Goal: Task Accomplishment & Management: Use online tool/utility

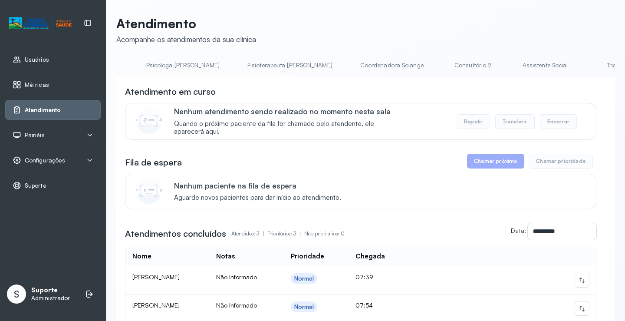
scroll to position [0, 543]
click at [455, 65] on link "Triagem" at bounding box center [485, 65] width 61 height 14
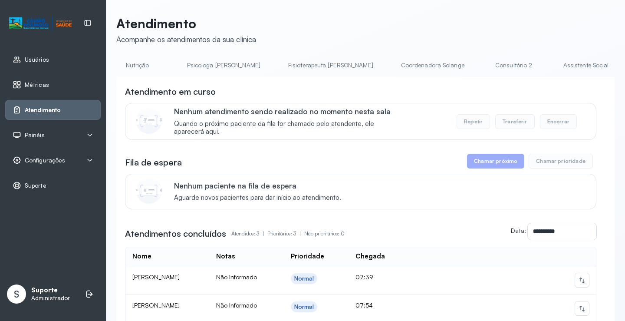
drag, startPoint x: 404, startPoint y: 79, endPoint x: 439, endPoint y: 90, distance: 36.4
click at [439, 90] on div "**********" at bounding box center [365, 241] width 498 height 329
click at [426, 63] on link "Triagem" at bounding box center [456, 65] width 61 height 14
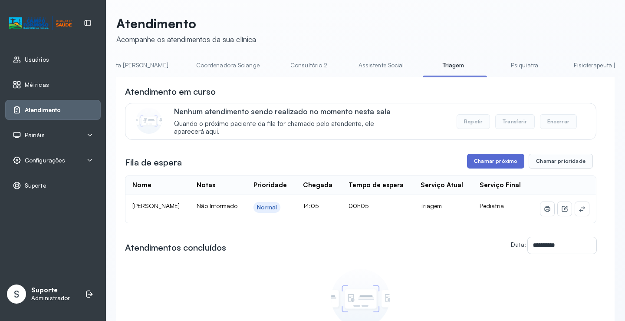
click at [494, 158] on button "Chamar próximo" at bounding box center [495, 161] width 57 height 15
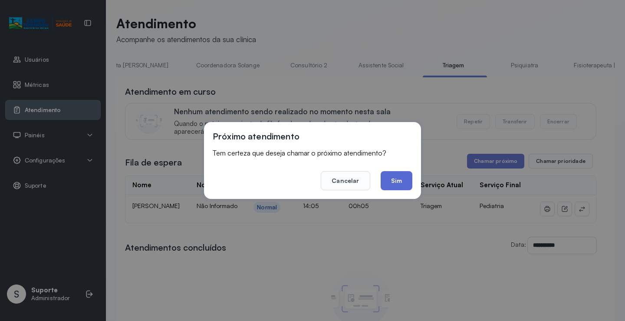
click at [396, 184] on button "Sim" at bounding box center [397, 180] width 32 height 19
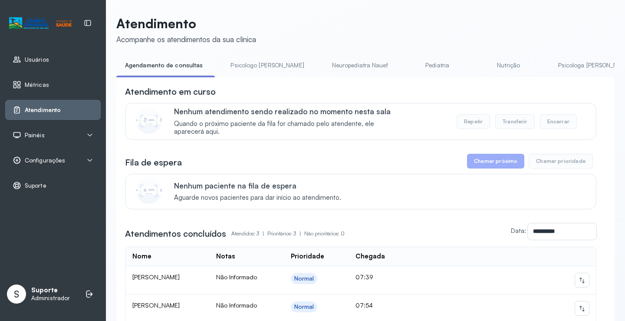
drag, startPoint x: 249, startPoint y: 79, endPoint x: 265, endPoint y: 79, distance: 16.5
click at [265, 79] on div "**********" at bounding box center [365, 241] width 498 height 329
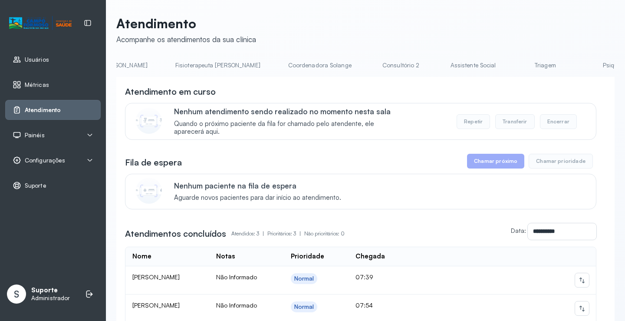
scroll to position [0, 486]
click at [513, 71] on link "Triagem" at bounding box center [543, 65] width 61 height 14
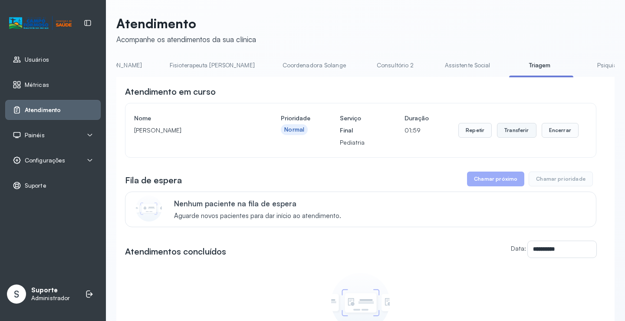
click at [520, 135] on button "Transferir" at bounding box center [517, 130] width 40 height 15
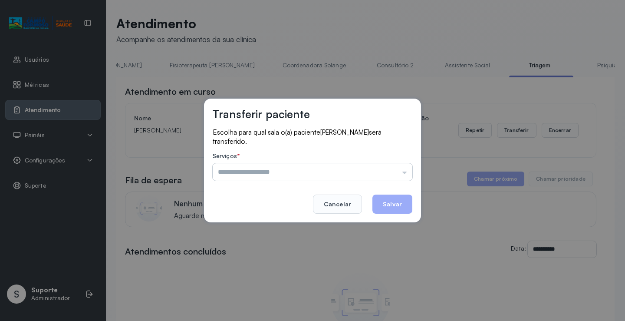
click at [406, 172] on input "text" at bounding box center [313, 171] width 200 height 17
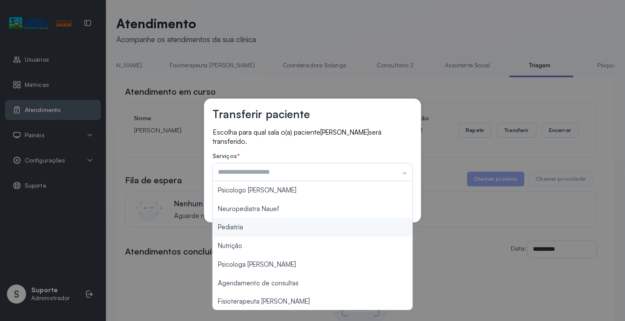
type input "*********"
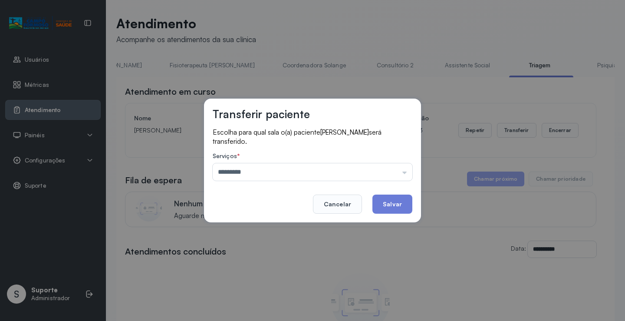
drag, startPoint x: 246, startPoint y: 226, endPoint x: 293, endPoint y: 217, distance: 48.2
click at [254, 224] on div "Transferir paciente Escolha para qual sala o(a) paciente KHIARA SOPHIA MARQUES …" at bounding box center [312, 160] width 625 height 321
click at [404, 202] on button "Salvar" at bounding box center [392, 203] width 40 height 19
